Goal: Information Seeking & Learning: Learn about a topic

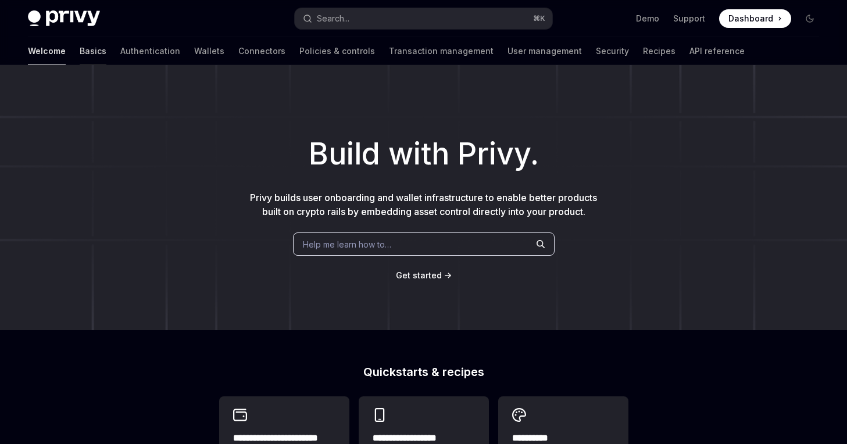
click at [80, 52] on link "Basics" at bounding box center [93, 51] width 27 height 28
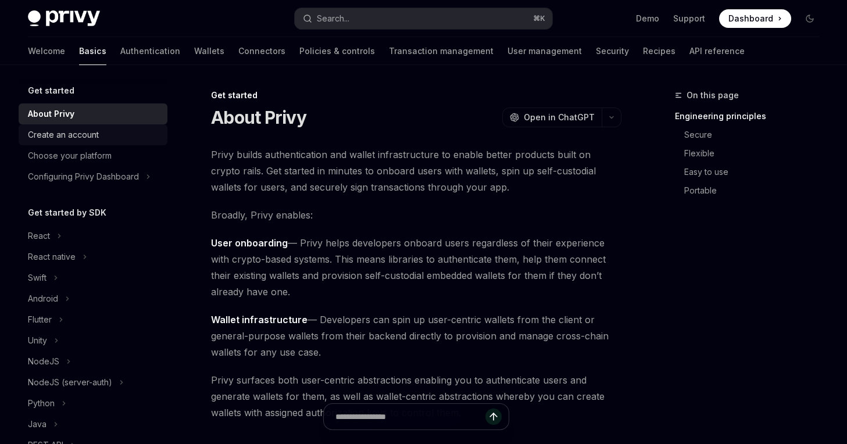
click at [84, 134] on div "Create an account" at bounding box center [63, 135] width 71 height 14
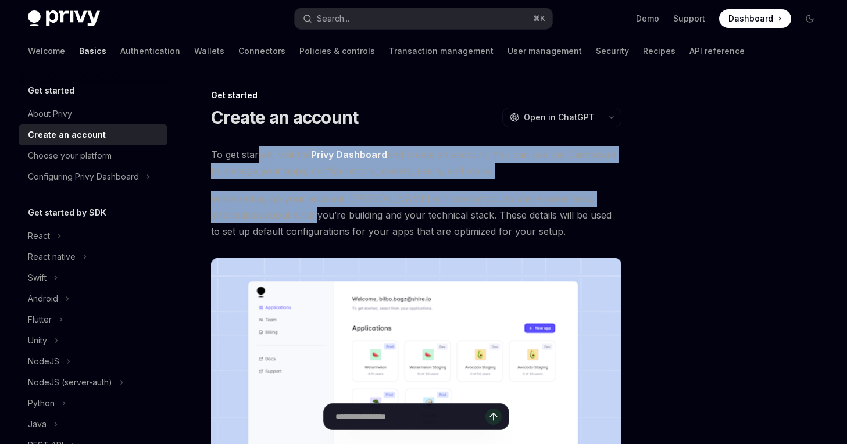
drag, startPoint x: 258, startPoint y: 159, endPoint x: 269, endPoint y: 220, distance: 61.9
click at [269, 220] on div "To get started, visit the Privy Dashboard and create an account. You can use th…" at bounding box center [416, 349] width 410 height 405
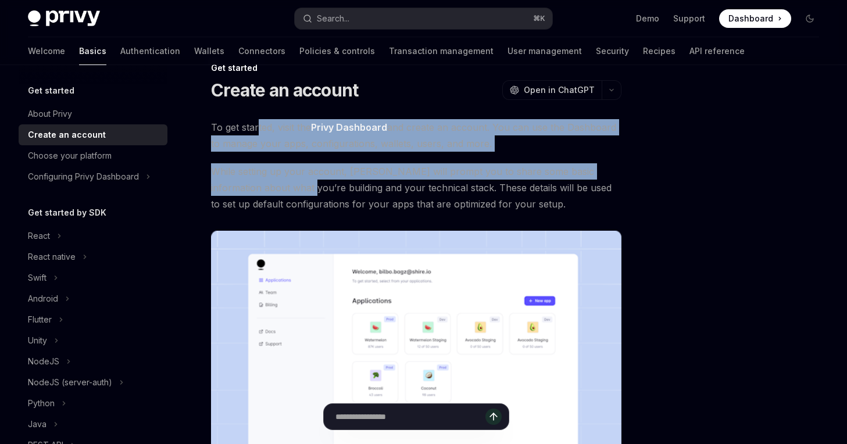
scroll to position [28, 0]
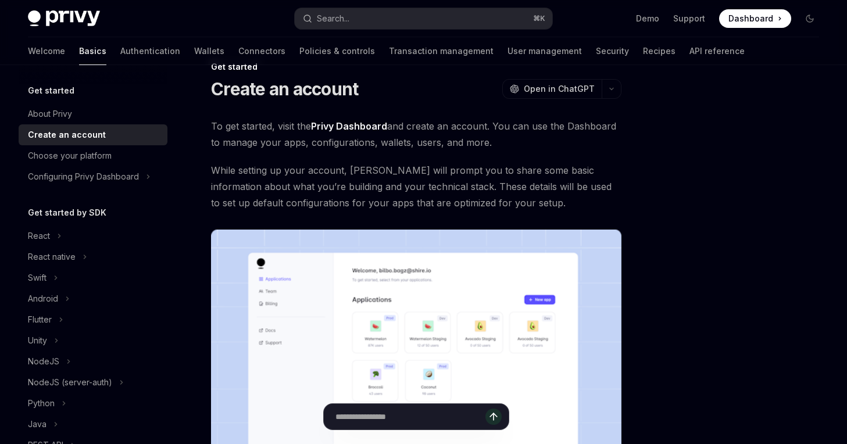
click at [433, 186] on span "While setting up your account, [PERSON_NAME] will prompt you to share some basi…" at bounding box center [416, 186] width 410 height 49
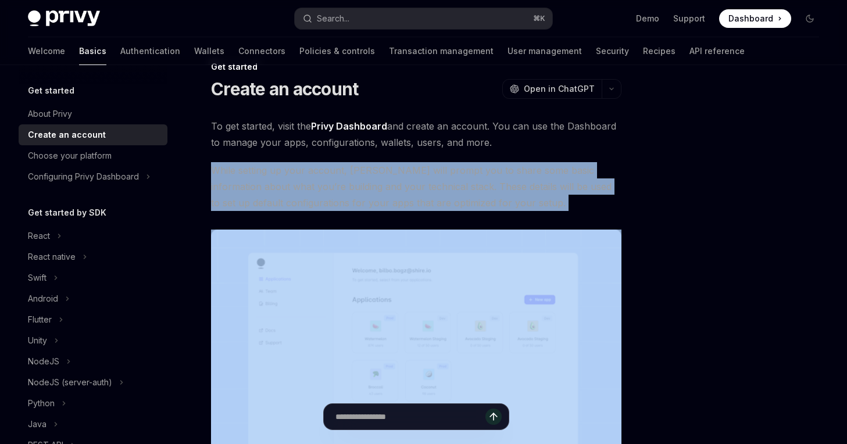
click at [433, 186] on span "While setting up your account, [PERSON_NAME] will prompt you to share some basi…" at bounding box center [416, 186] width 410 height 49
click at [471, 195] on span "While setting up your account, [PERSON_NAME] will prompt you to share some basi…" at bounding box center [416, 186] width 410 height 49
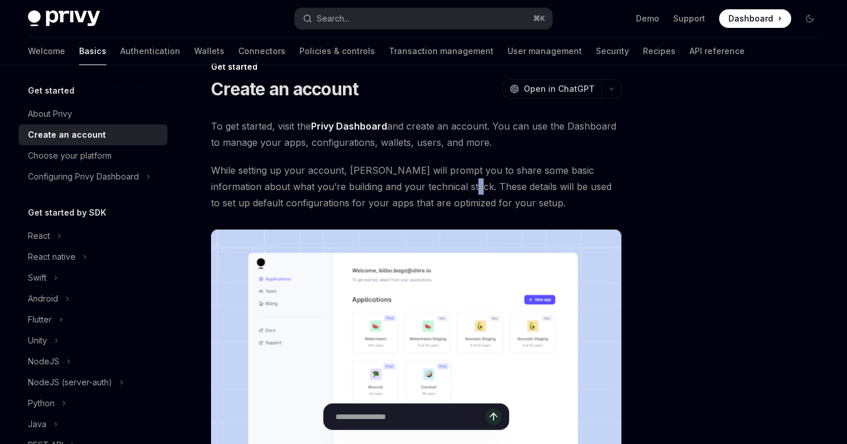
drag, startPoint x: 439, startPoint y: 180, endPoint x: 433, endPoint y: 193, distance: 14.6
click at [433, 193] on span "While setting up your account, [PERSON_NAME] will prompt you to share some basi…" at bounding box center [416, 186] width 410 height 49
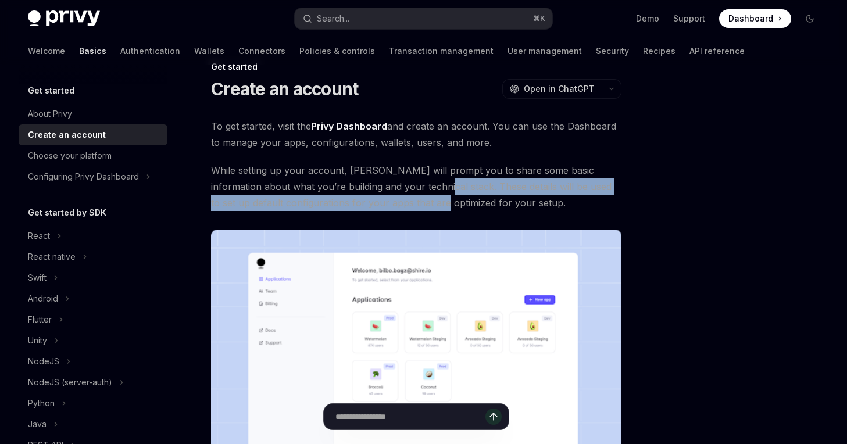
drag, startPoint x: 407, startPoint y: 184, endPoint x: 406, endPoint y: 199, distance: 15.7
click at [406, 199] on span "While setting up your account, [PERSON_NAME] will prompt you to share some basi…" at bounding box center [416, 186] width 410 height 49
drag, startPoint x: 417, startPoint y: 181, endPoint x: 419, endPoint y: 201, distance: 19.8
click at [419, 201] on span "While setting up your account, [PERSON_NAME] will prompt you to share some basi…" at bounding box center [416, 186] width 410 height 49
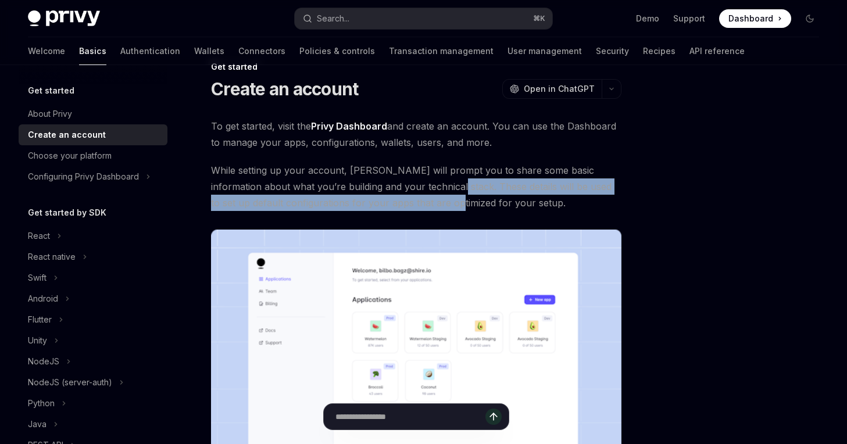
click at [419, 201] on span "While setting up your account, [PERSON_NAME] will prompt you to share some basi…" at bounding box center [416, 186] width 410 height 49
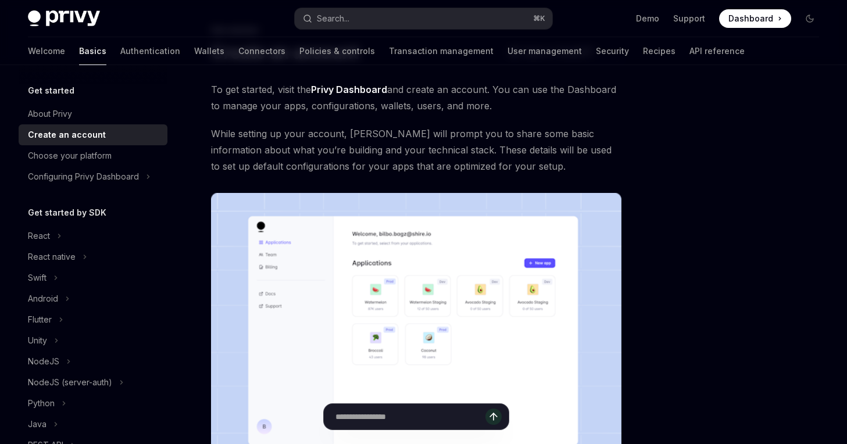
scroll to position [77, 0]
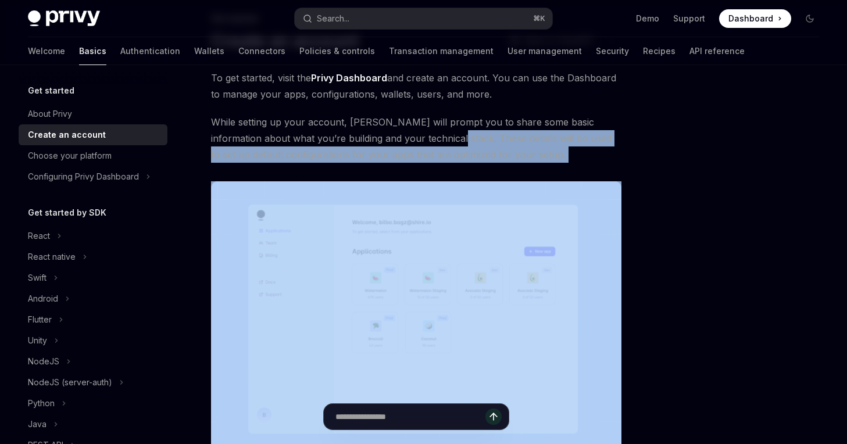
drag, startPoint x: 415, startPoint y: 138, endPoint x: 485, endPoint y: 165, distance: 75.3
click at [485, 165] on div "To get started, visit the Privy Dashboard and create an account. You can use th…" at bounding box center [416, 272] width 410 height 405
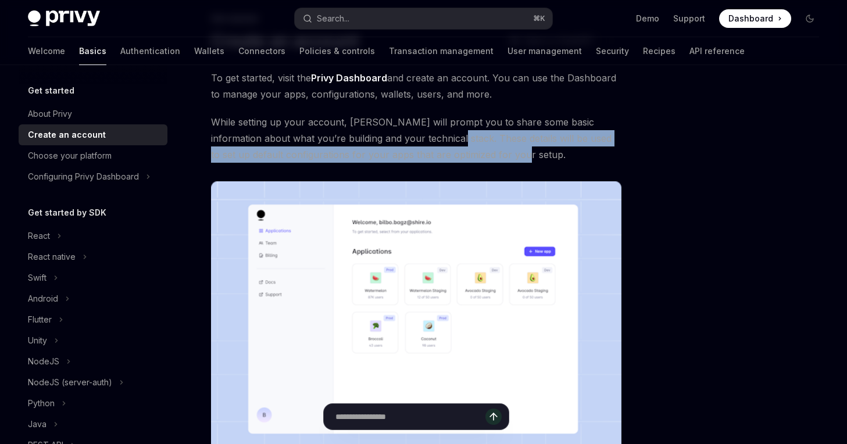
drag, startPoint x: 414, startPoint y: 138, endPoint x: 492, endPoint y: 156, distance: 80.1
click at [492, 156] on span "While setting up your account, [PERSON_NAME] will prompt you to share some basi…" at bounding box center [416, 138] width 410 height 49
drag, startPoint x: 417, startPoint y: 136, endPoint x: 497, endPoint y: 155, distance: 82.4
click at [497, 155] on span "While setting up your account, [PERSON_NAME] will prompt you to share some basi…" at bounding box center [416, 138] width 410 height 49
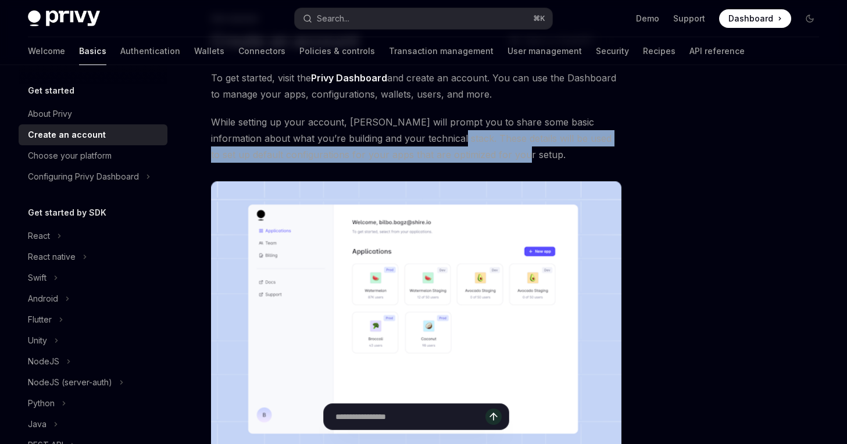
click at [497, 155] on span "While setting up your account, [PERSON_NAME] will prompt you to share some basi…" at bounding box center [416, 138] width 410 height 49
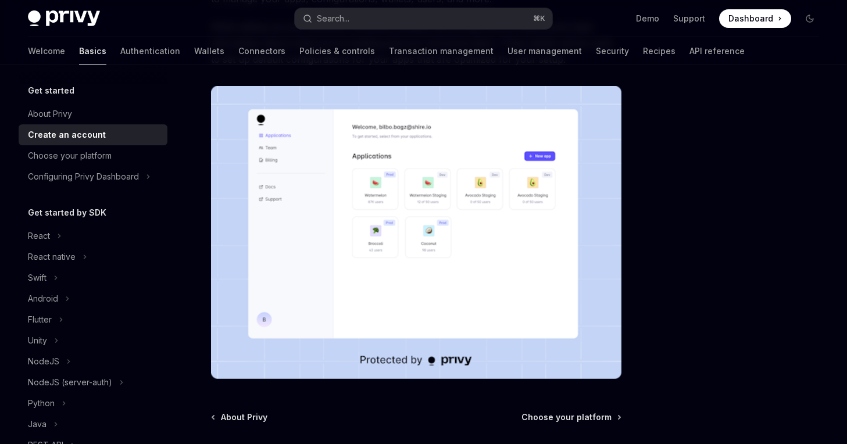
scroll to position [295, 0]
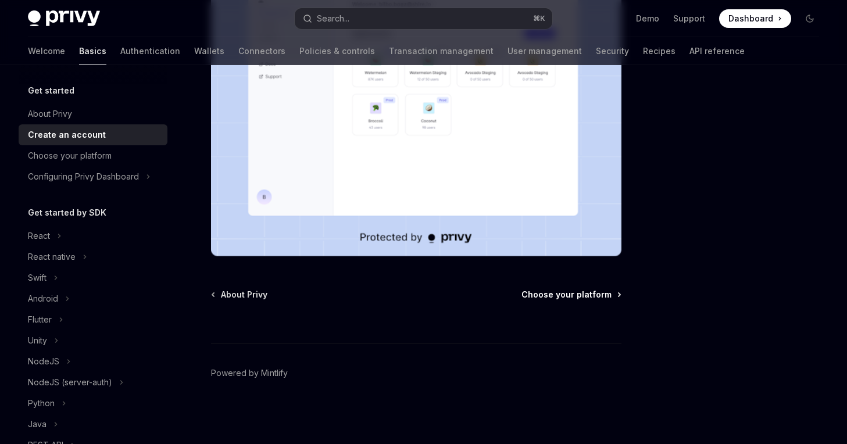
click at [566, 299] on span "Choose your platform" at bounding box center [567, 295] width 90 height 12
type textarea "*"
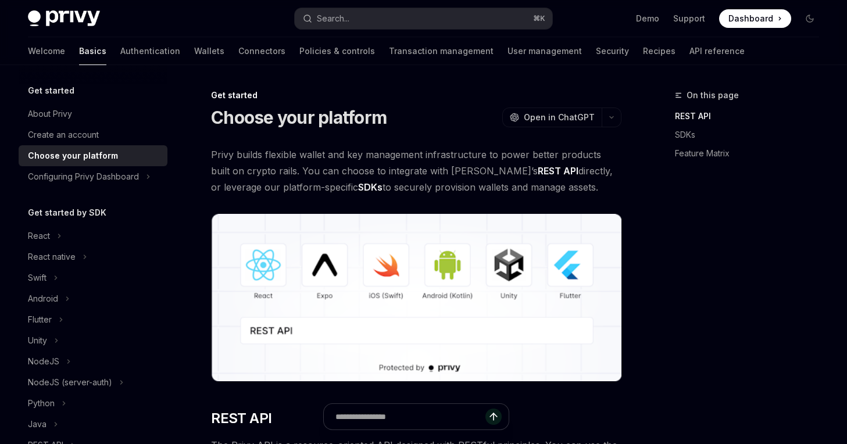
click at [259, 175] on span "Privy builds flexible wallet and key management infrastructure to power better …" at bounding box center [416, 171] width 410 height 49
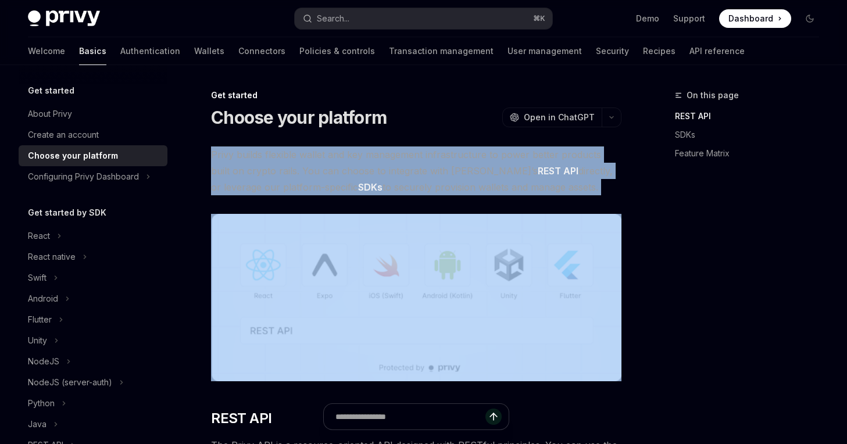
click at [259, 175] on span "Privy builds flexible wallet and key management infrastructure to power better …" at bounding box center [416, 171] width 410 height 49
click at [327, 155] on span "Privy builds flexible wallet and key management infrastructure to power better …" at bounding box center [416, 171] width 410 height 49
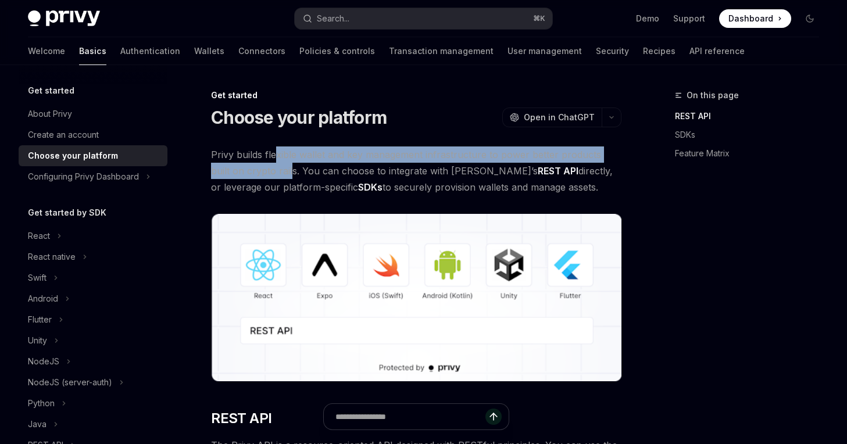
drag, startPoint x: 275, startPoint y: 161, endPoint x: 268, endPoint y: 170, distance: 11.2
click at [268, 170] on span "Privy builds flexible wallet and key management infrastructure to power better …" at bounding box center [416, 171] width 410 height 49
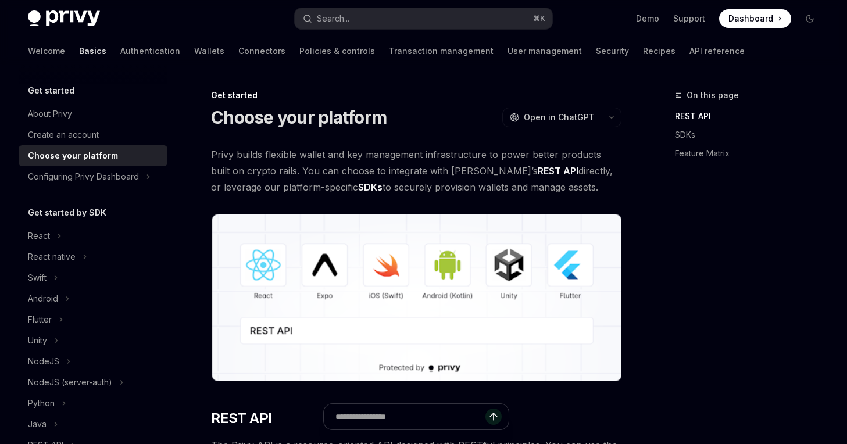
click at [278, 170] on span "Privy builds flexible wallet and key management infrastructure to power better …" at bounding box center [416, 171] width 410 height 49
drag, startPoint x: 278, startPoint y: 170, endPoint x: 270, endPoint y: 192, distance: 22.8
click at [270, 192] on span "Privy builds flexible wallet and key management infrastructure to power better …" at bounding box center [416, 171] width 410 height 49
drag, startPoint x: 278, startPoint y: 170, endPoint x: 537, endPoint y: 188, distance: 260.0
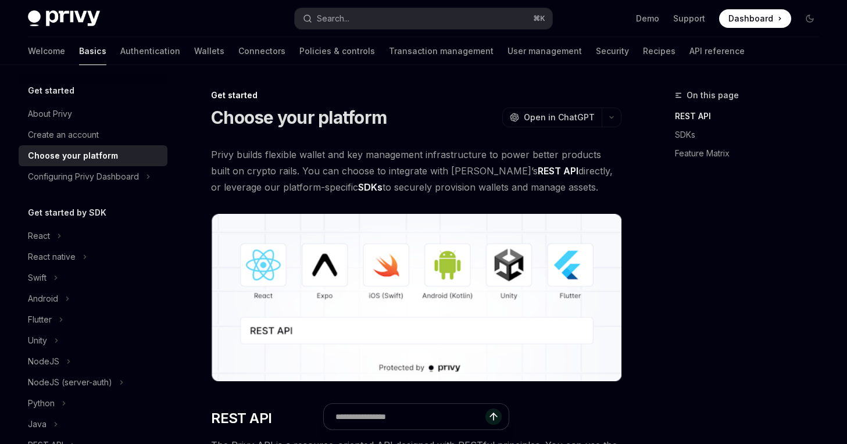
click at [537, 188] on span "Privy builds flexible wallet and key management infrastructure to power better …" at bounding box center [416, 171] width 410 height 49
drag, startPoint x: 278, startPoint y: 171, endPoint x: 429, endPoint y: 184, distance: 151.7
click at [429, 184] on span "Privy builds flexible wallet and key management infrastructure to power better …" at bounding box center [416, 171] width 410 height 49
drag, startPoint x: 417, startPoint y: 176, endPoint x: 541, endPoint y: 187, distance: 124.9
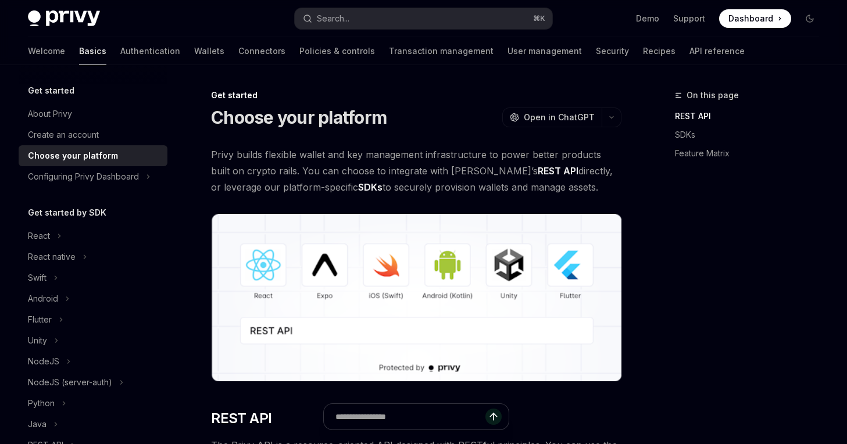
click at [541, 187] on span "Privy builds flexible wallet and key management infrastructure to power better …" at bounding box center [416, 171] width 410 height 49
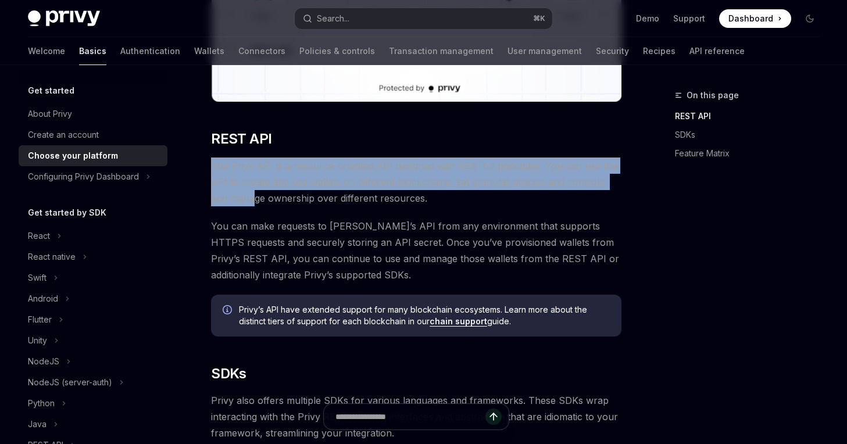
drag, startPoint x: 209, startPoint y: 163, endPoint x: 244, endPoint y: 205, distance: 54.0
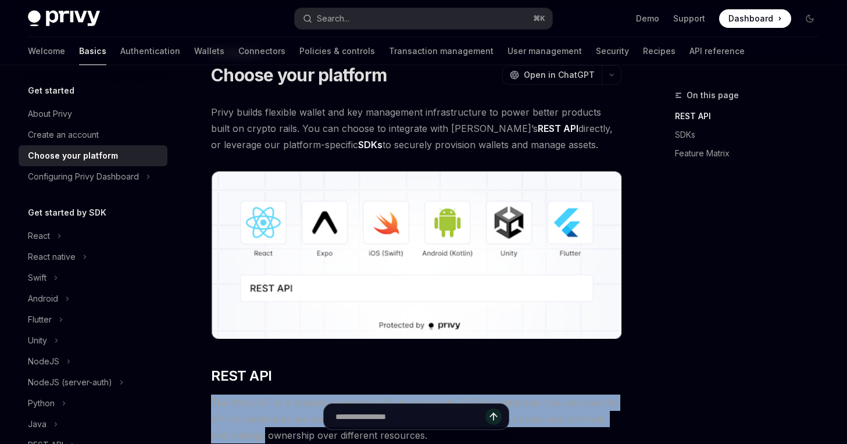
scroll to position [47, 0]
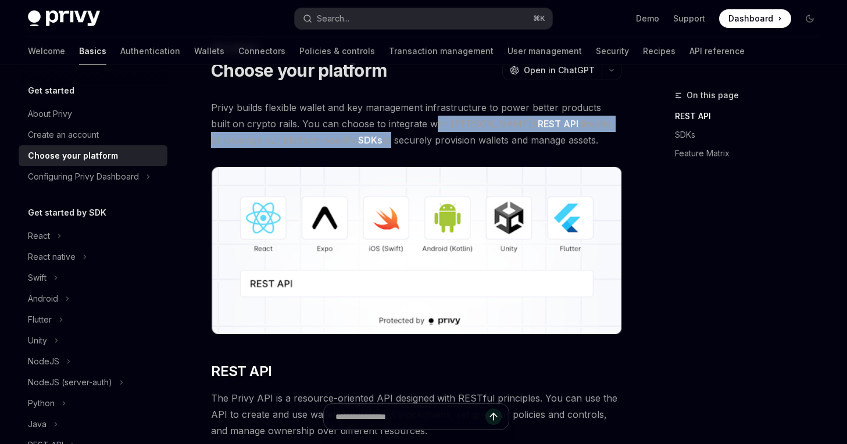
drag, startPoint x: 412, startPoint y: 123, endPoint x: 322, endPoint y: 142, distance: 92.7
click at [322, 142] on span "Privy builds flexible wallet and key management infrastructure to power better …" at bounding box center [416, 123] width 410 height 49
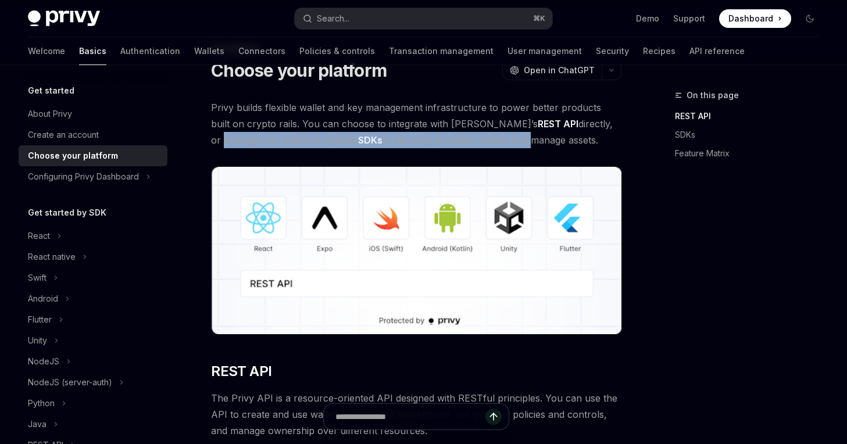
drag, startPoint x: 549, startPoint y: 126, endPoint x: 458, endPoint y: 137, distance: 91.9
click at [458, 137] on span "Privy builds flexible wallet and key management infrastructure to power better …" at bounding box center [416, 123] width 410 height 49
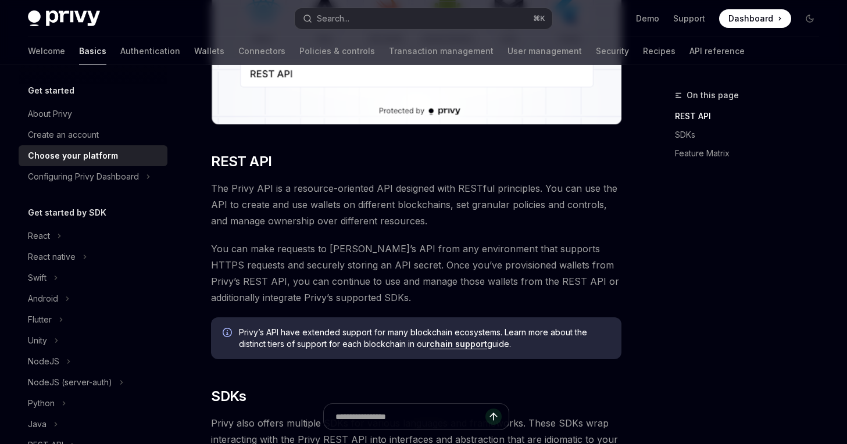
scroll to position [271, 0]
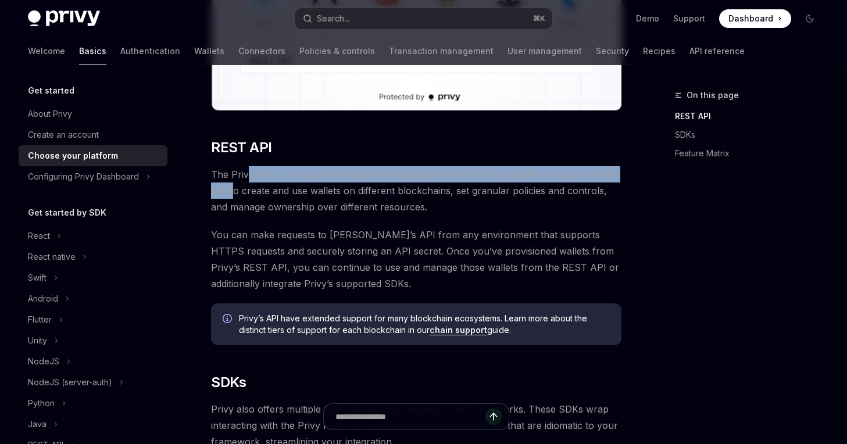
drag, startPoint x: 245, startPoint y: 169, endPoint x: 234, endPoint y: 197, distance: 30.2
click at [234, 197] on span "The Privy API is a resource-oriented API designed with RESTful principles. You …" at bounding box center [416, 190] width 410 height 49
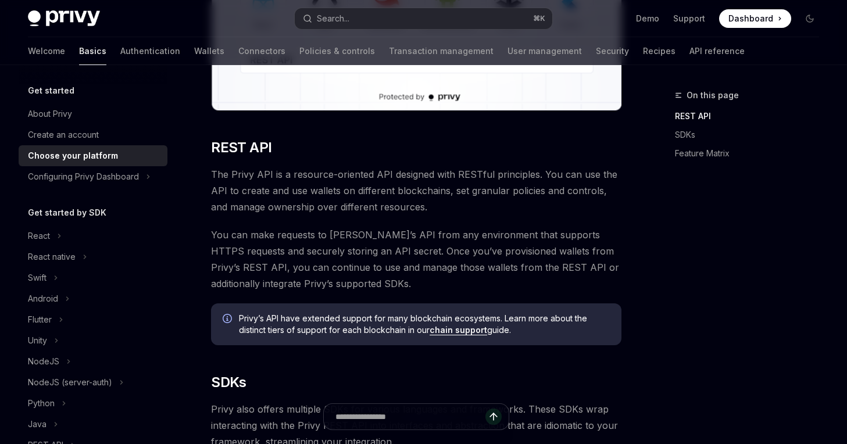
click at [337, 194] on span "The Privy API is a resource-oriented API designed with RESTful principles. You …" at bounding box center [416, 190] width 410 height 49
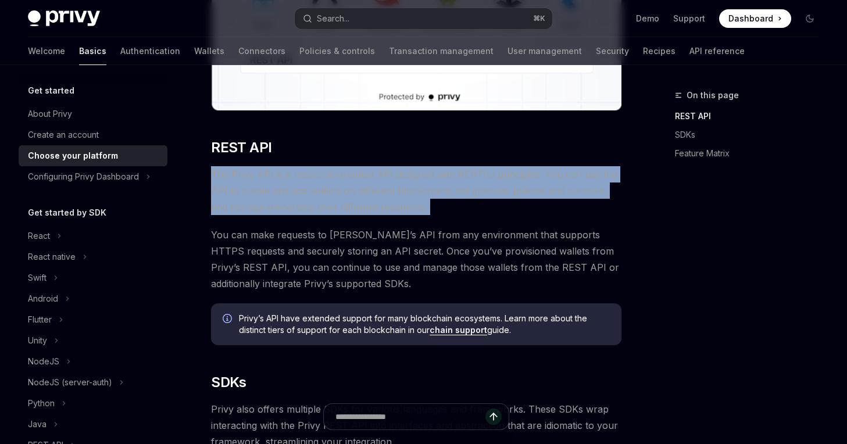
click at [337, 194] on span "The Privy API is a resource-oriented API designed with RESTful principles. You …" at bounding box center [416, 190] width 410 height 49
click at [283, 194] on span "The Privy API is a resource-oriented API designed with RESTful principles. You …" at bounding box center [416, 190] width 410 height 49
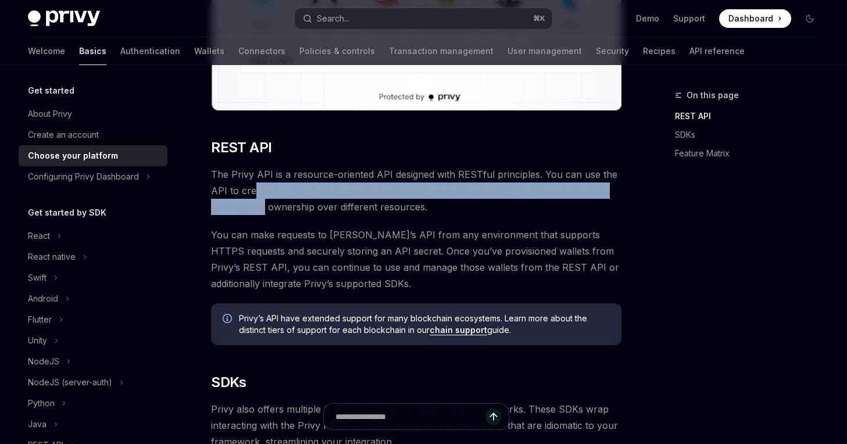
drag, startPoint x: 254, startPoint y: 193, endPoint x: 247, endPoint y: 207, distance: 15.9
click at [247, 207] on span "The Privy API is a resource-oriented API designed with RESTful principles. You …" at bounding box center [416, 190] width 410 height 49
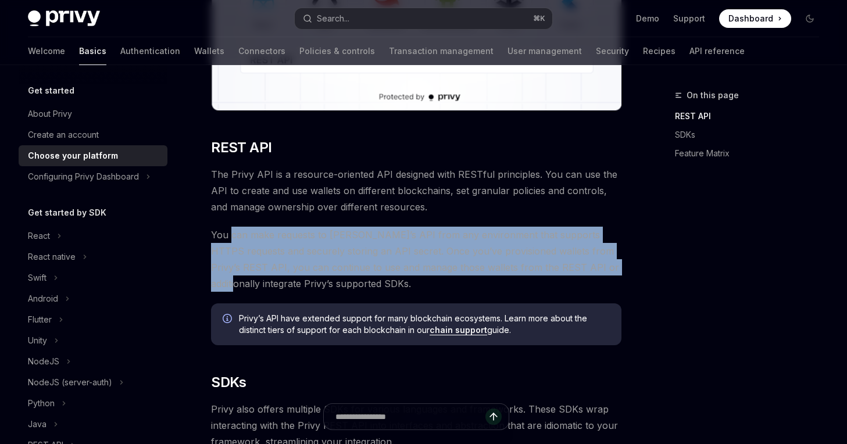
drag, startPoint x: 229, startPoint y: 235, endPoint x: 214, endPoint y: 284, distance: 51.1
click at [214, 284] on span "You can make requests to [PERSON_NAME]’s API from any environment that supports…" at bounding box center [416, 259] width 410 height 65
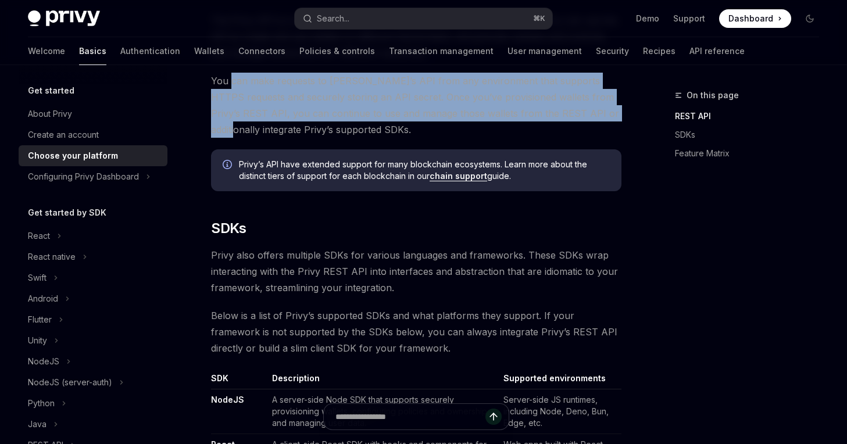
scroll to position [442, 0]
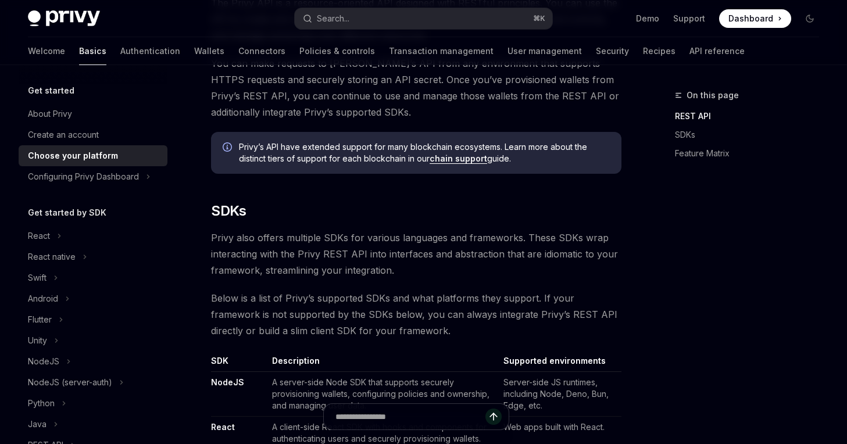
click at [219, 252] on span "Privy also offers multiple SDKs for various languages and frameworks. These SDK…" at bounding box center [416, 254] width 410 height 49
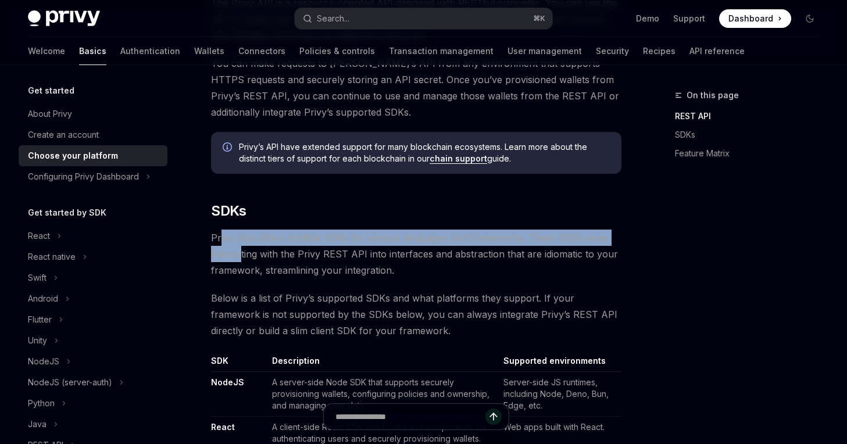
drag, startPoint x: 220, startPoint y: 245, endPoint x: 242, endPoint y: 255, distance: 23.7
click at [242, 255] on span "Privy also offers multiple SDKs for various languages and frameworks. These SDK…" at bounding box center [416, 254] width 410 height 49
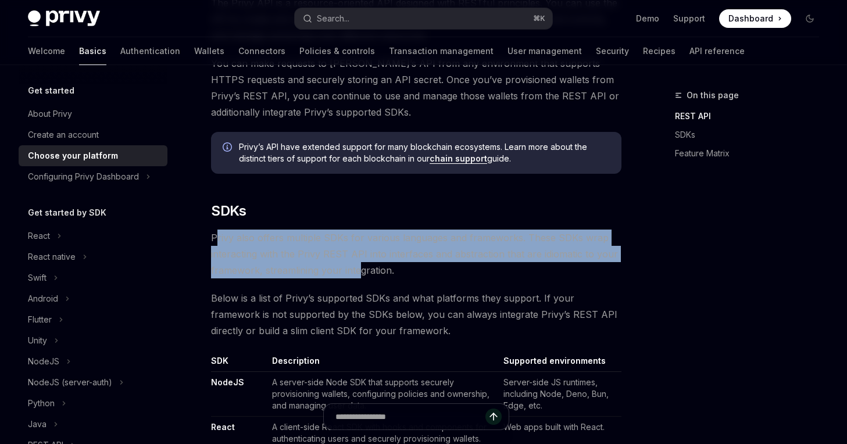
drag, startPoint x: 217, startPoint y: 238, endPoint x: 356, endPoint y: 274, distance: 144.0
click at [356, 274] on span "Privy also offers multiple SDKs for various languages and frameworks. These SDK…" at bounding box center [416, 254] width 410 height 49
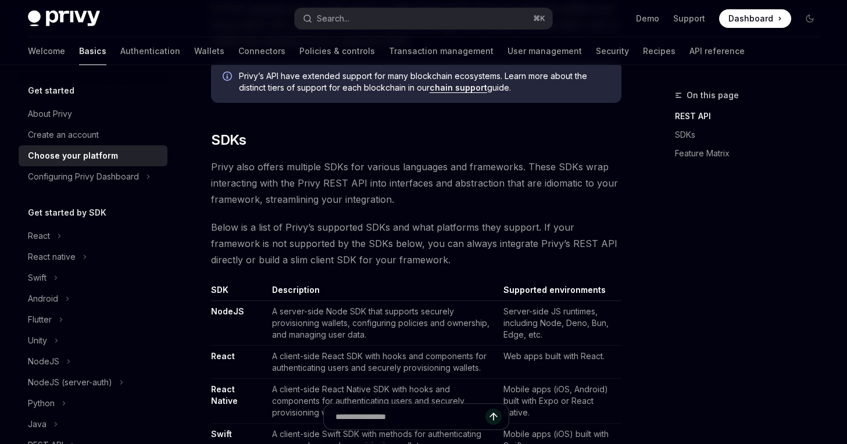
scroll to position [514, 0]
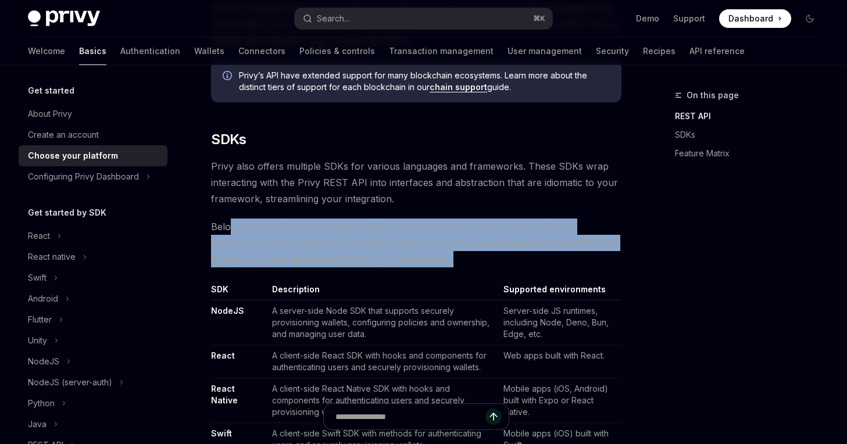
drag, startPoint x: 229, startPoint y: 229, endPoint x: 215, endPoint y: 273, distance: 47.1
click at [271, 257] on span "Below is a list of Privy’s supported SDKs and what platforms they support. If y…" at bounding box center [416, 243] width 410 height 49
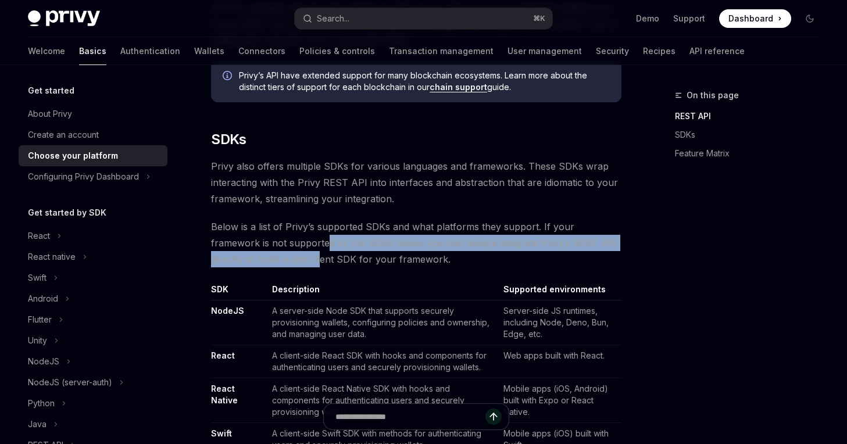
drag, startPoint x: 277, startPoint y: 247, endPoint x: 275, endPoint y: 259, distance: 12.3
click at [275, 259] on span "Below is a list of Privy’s supported SDKs and what platforms they support. If y…" at bounding box center [416, 243] width 410 height 49
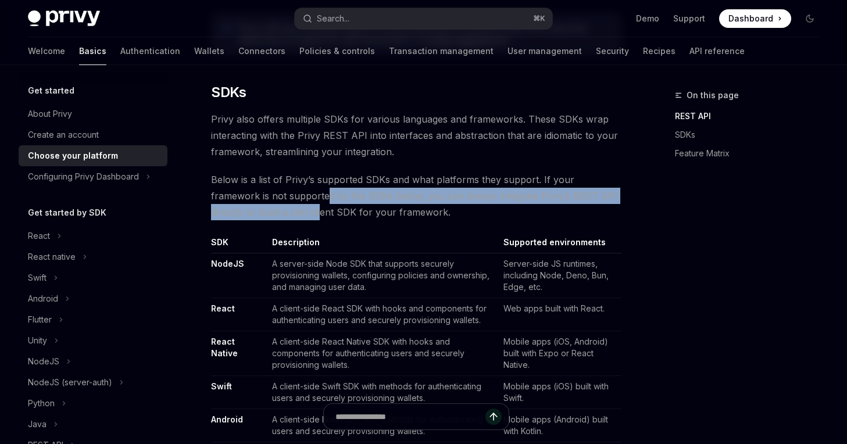
scroll to position [592, 0]
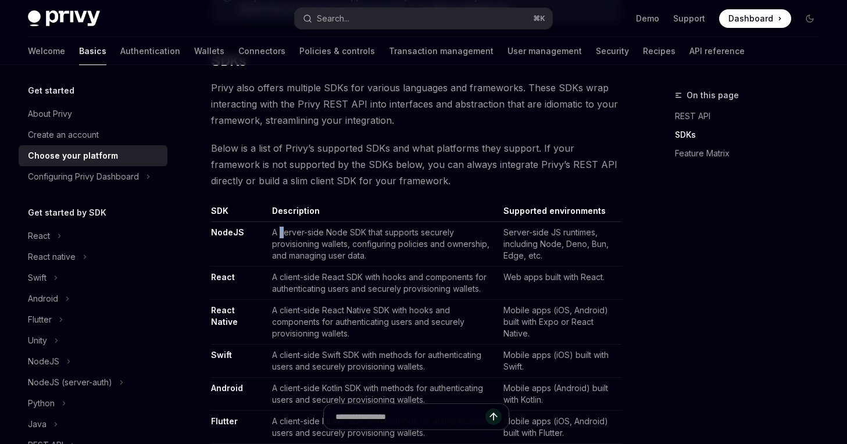
click at [281, 234] on td "A server-side Node SDK that supports securely provisioning wallets, configuring…" at bounding box center [382, 244] width 231 height 45
drag, startPoint x: 272, startPoint y: 233, endPoint x: 292, endPoint y: 244, distance: 23.2
click at [292, 244] on td "A server-side Node SDK that supports securely provisioning wallets, configuring…" at bounding box center [382, 244] width 231 height 45
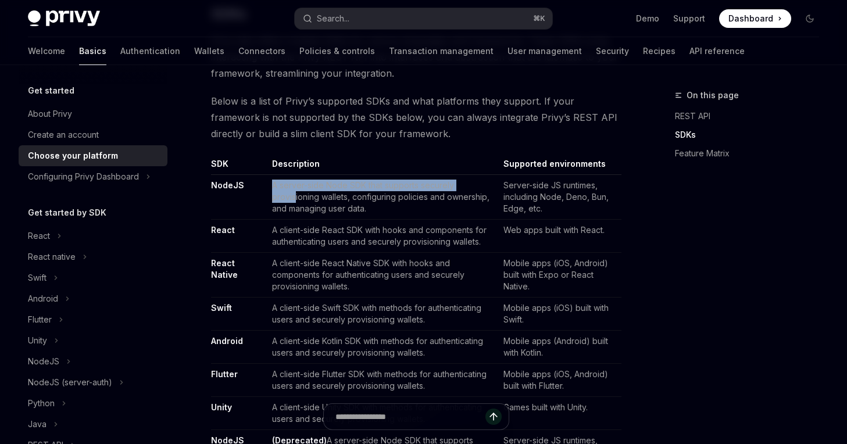
scroll to position [642, 0]
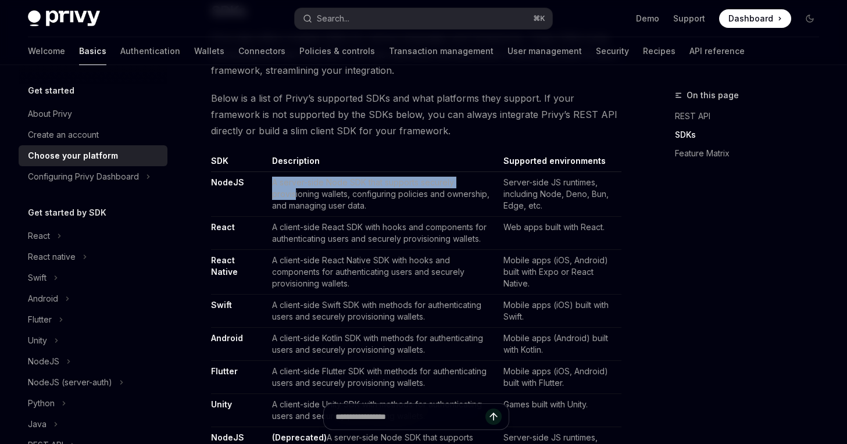
click at [288, 181] on td "A server-side Node SDK that supports securely provisioning wallets, configuring…" at bounding box center [382, 194] width 231 height 45
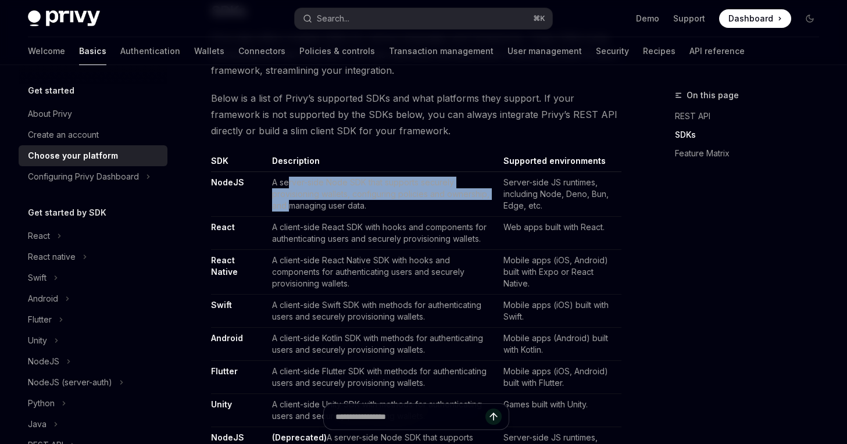
drag, startPoint x: 288, startPoint y: 181, endPoint x: 287, endPoint y: 212, distance: 30.8
click at [287, 212] on td "A server-side Node SDK that supports securely provisioning wallets, configuring…" at bounding box center [382, 194] width 231 height 45
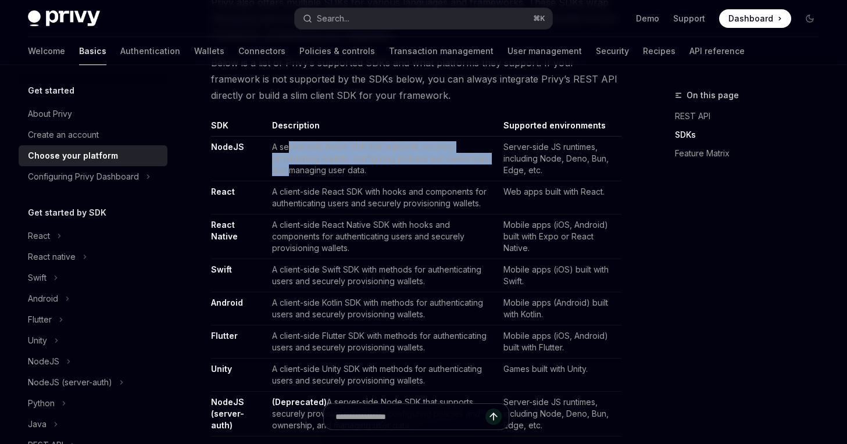
scroll to position [655, 0]
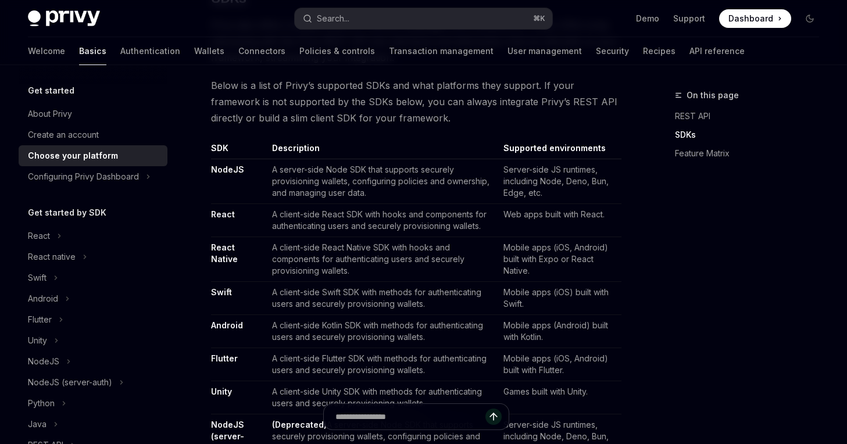
click at [295, 227] on td "A client-side React SDK with hooks and components for authenticating users and …" at bounding box center [382, 220] width 231 height 33
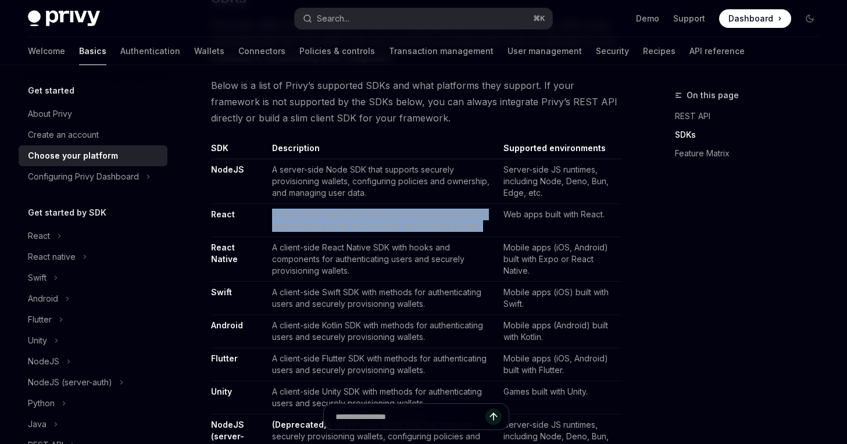
click at [295, 227] on td "A client-side React SDK with hooks and components for authenticating users and …" at bounding box center [382, 220] width 231 height 33
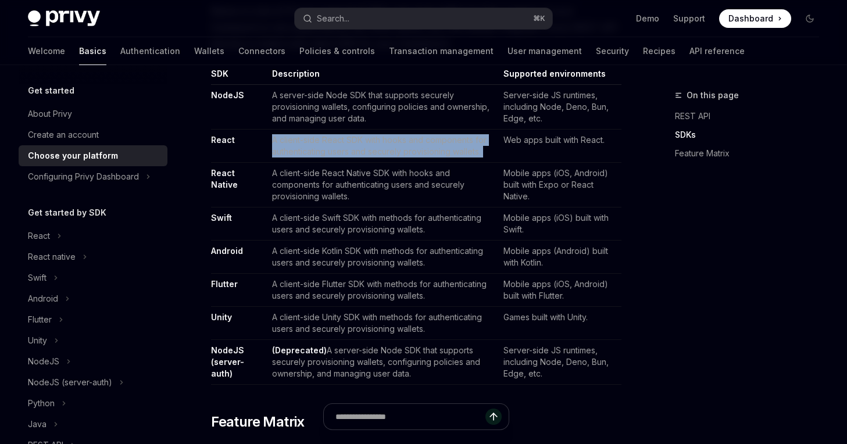
scroll to position [890, 0]
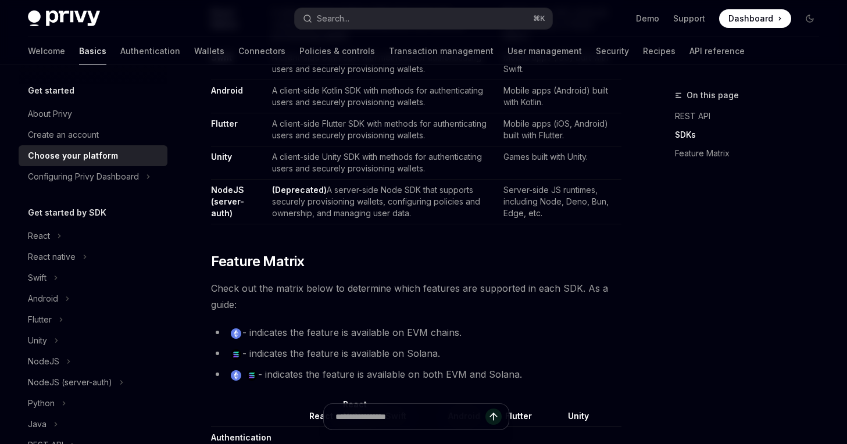
click at [294, 205] on td "(Deprecated) A server-side Node SDK that supports securely provisioning wallets…" at bounding box center [382, 202] width 231 height 45
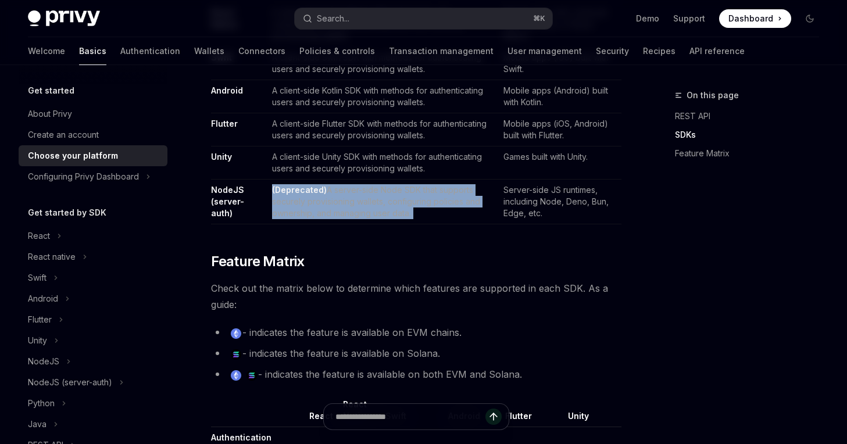
click at [294, 205] on td "(Deprecated) A server-side Node SDK that supports securely provisioning wallets…" at bounding box center [382, 202] width 231 height 45
click at [342, 212] on td "(Deprecated) A server-side Node SDK that supports securely provisioning wallets…" at bounding box center [382, 202] width 231 height 45
drag, startPoint x: 327, startPoint y: 195, endPoint x: 327, endPoint y: 208, distance: 13.4
click at [327, 208] on td "(Deprecated) A server-side Node SDK that supports securely provisioning wallets…" at bounding box center [382, 202] width 231 height 45
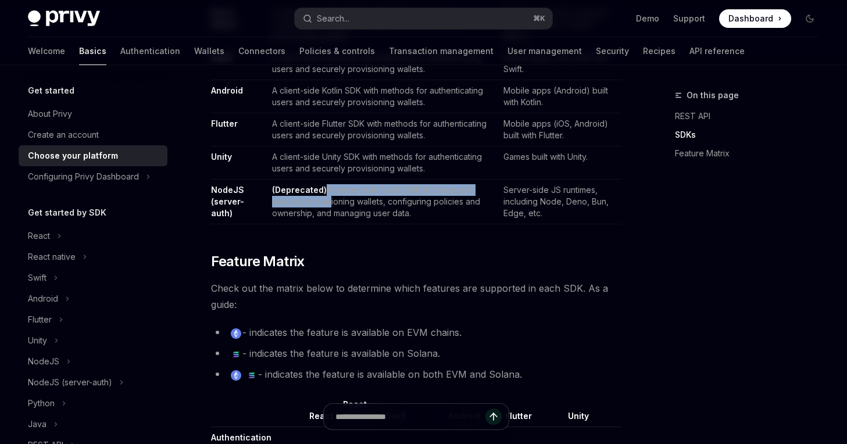
drag, startPoint x: 322, startPoint y: 185, endPoint x: 324, endPoint y: 203, distance: 17.6
click at [324, 203] on td "(Deprecated) A server-side Node SDK that supports securely provisioning wallets…" at bounding box center [382, 202] width 231 height 45
